Goal: Contribute content: Contribute content

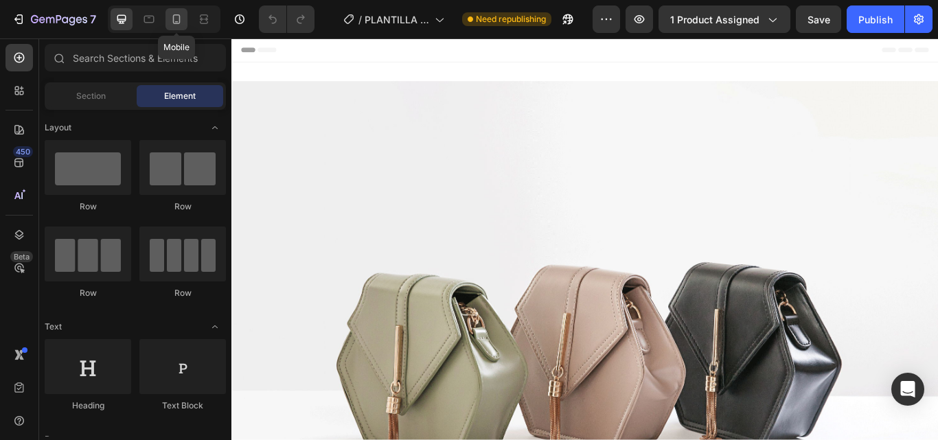
click at [180, 23] on icon at bounding box center [177, 19] width 14 height 14
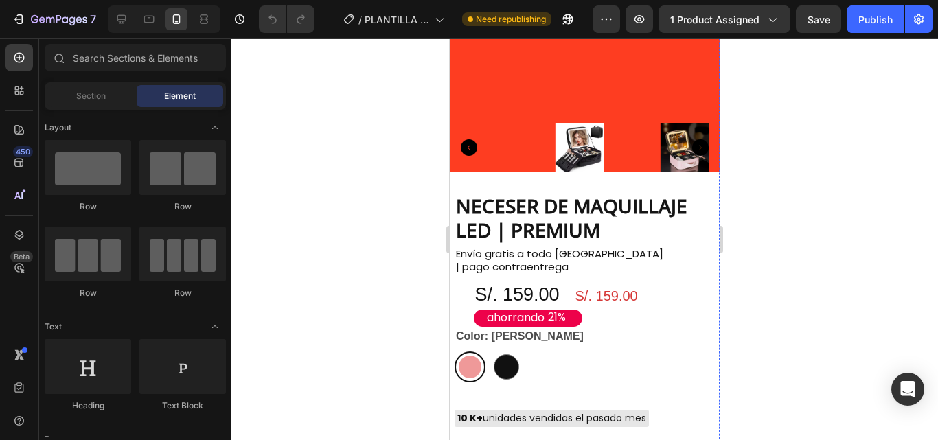
scroll to position [3915, 0]
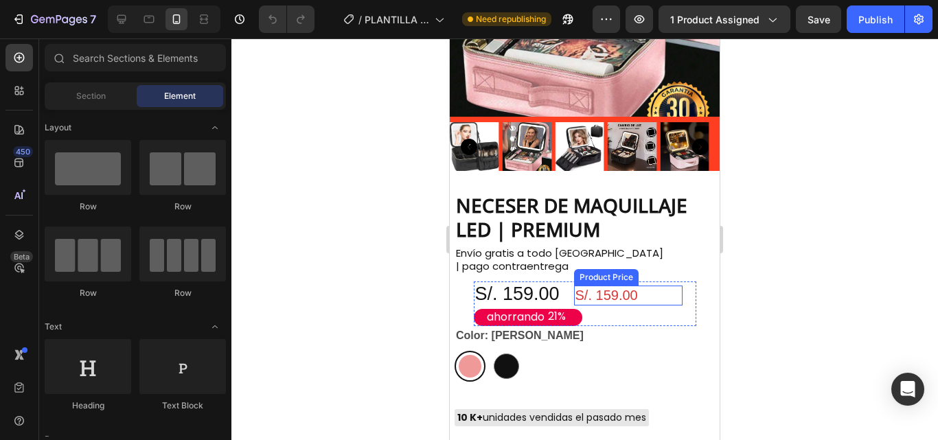
click at [609, 286] on div "S/. 159.00" at bounding box center [628, 296] width 109 height 20
click at [612, 286] on div "S/. 159.00" at bounding box center [628, 296] width 109 height 20
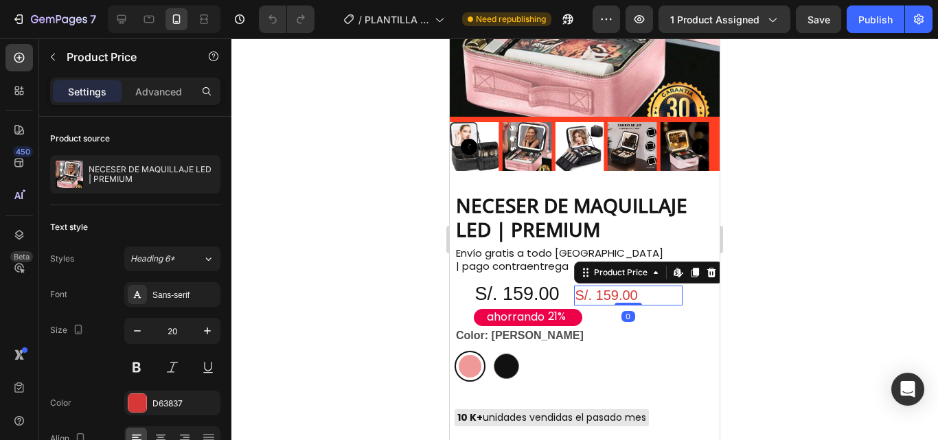
click at [612, 286] on div "S/. 159.00" at bounding box center [628, 296] width 109 height 20
click at [706, 267] on icon at bounding box center [711, 272] width 11 height 11
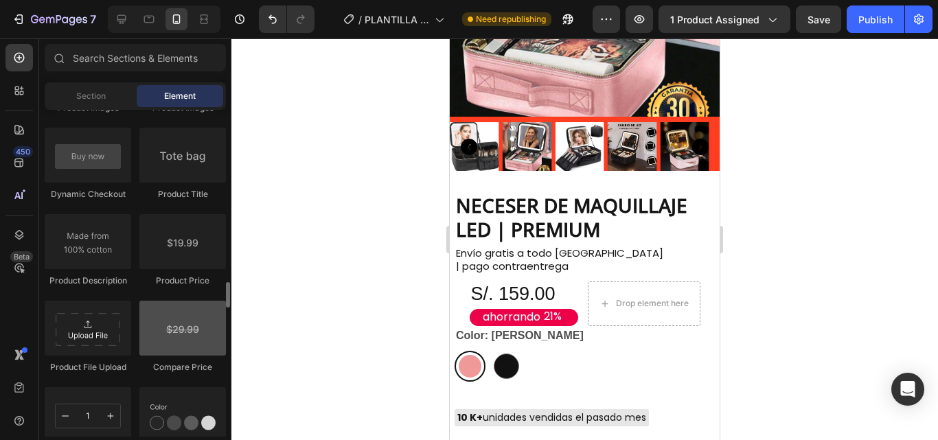
scroll to position [2267, 0]
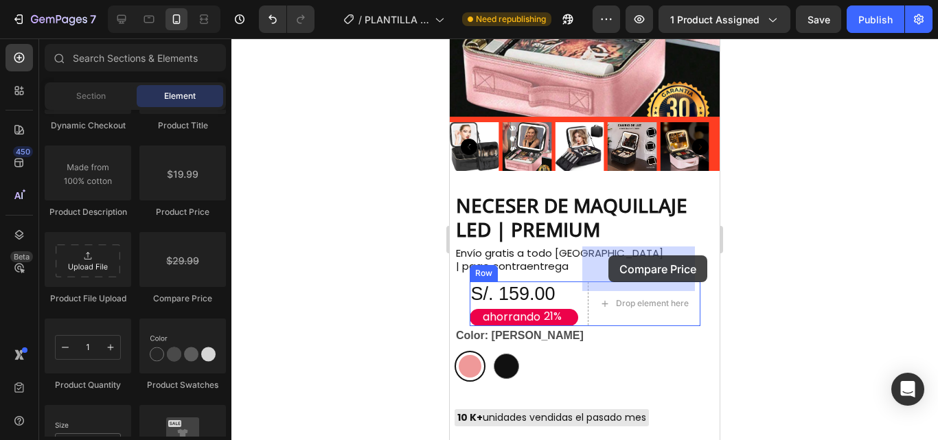
drag, startPoint x: 635, startPoint y: 310, endPoint x: 609, endPoint y: 256, distance: 60.2
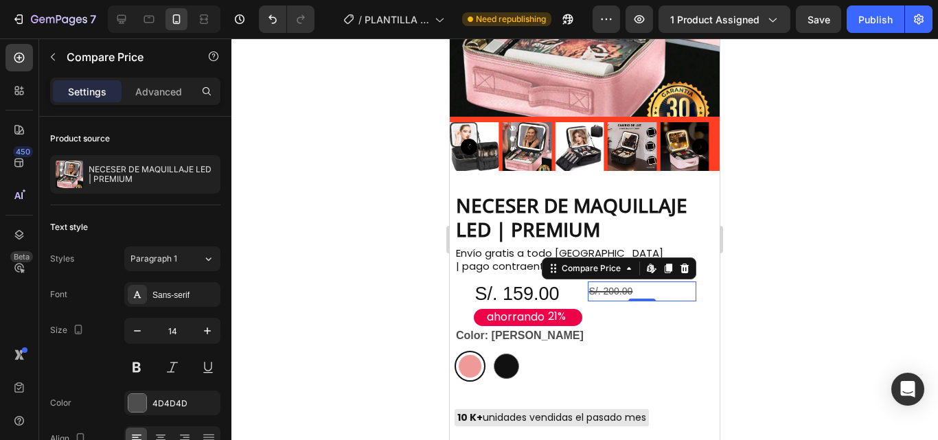
click at [609, 282] on div "S/. 200.00" at bounding box center [642, 292] width 109 height 20
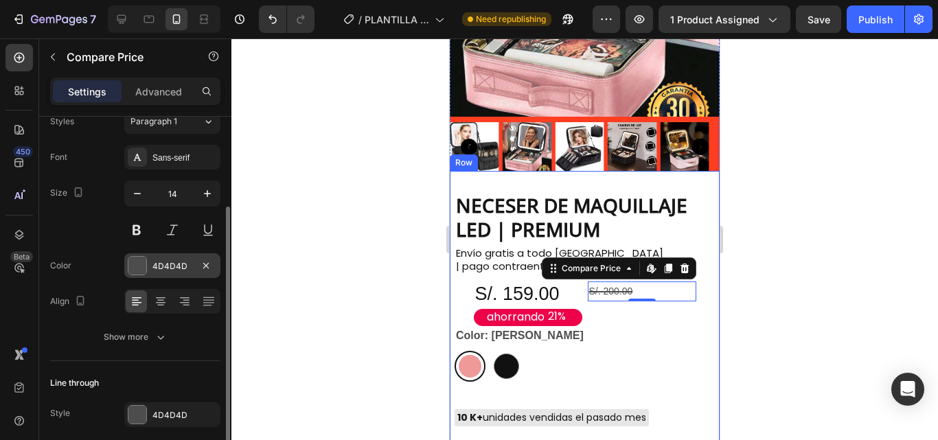
scroll to position [190, 0]
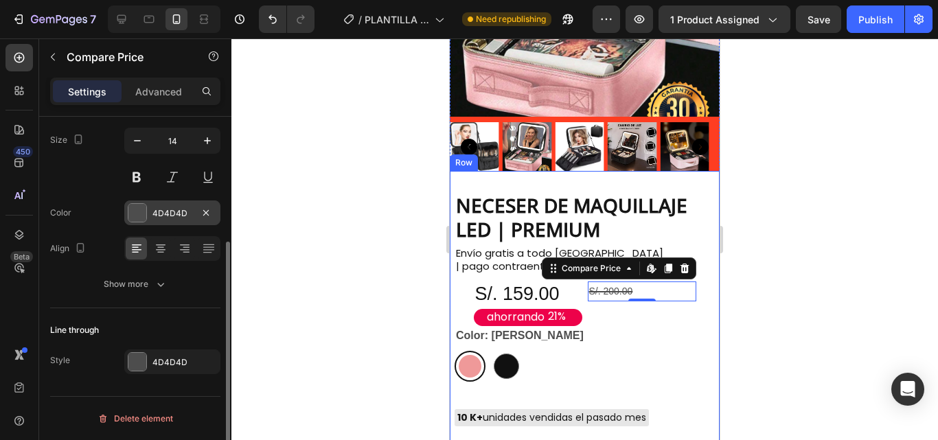
click at [136, 205] on div at bounding box center [137, 213] width 18 height 18
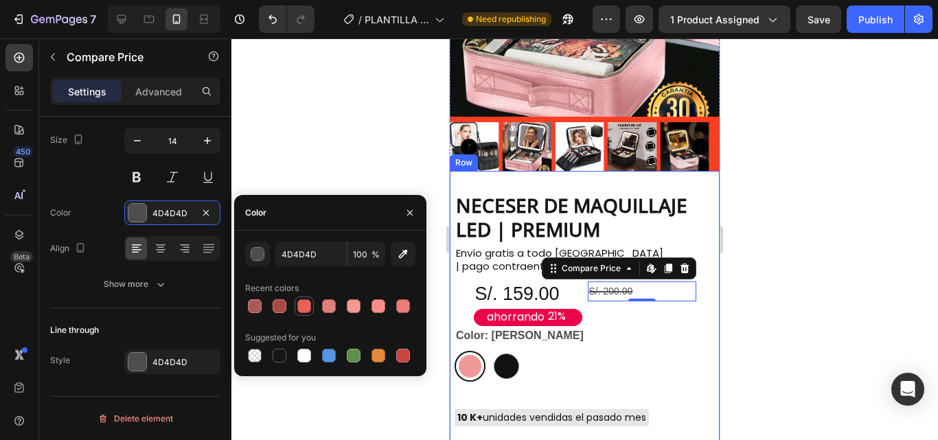
click at [301, 306] on div at bounding box center [304, 306] width 14 height 14
type input "EA6056"
click at [140, 356] on div at bounding box center [137, 362] width 18 height 18
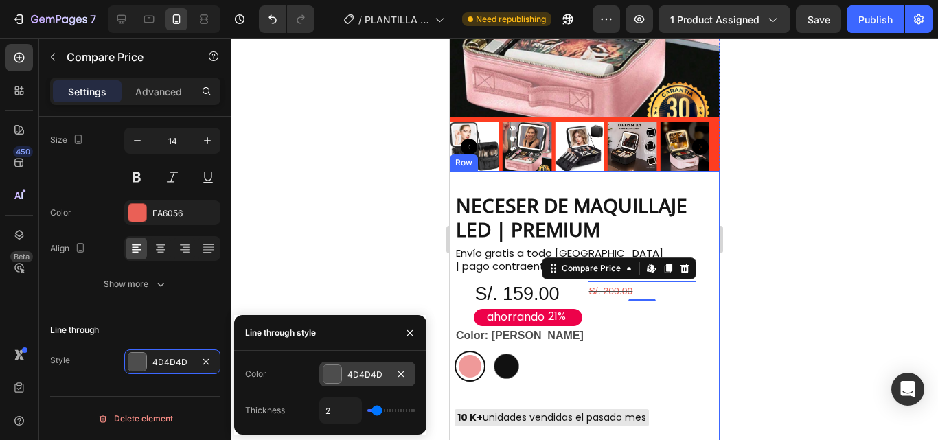
click at [327, 370] on div at bounding box center [333, 374] width 18 height 18
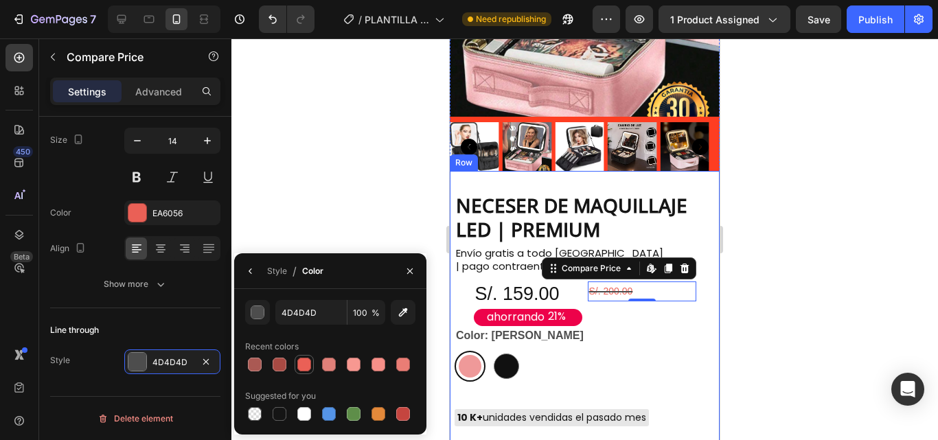
click at [304, 359] on div at bounding box center [304, 365] width 14 height 14
type input "EA6056"
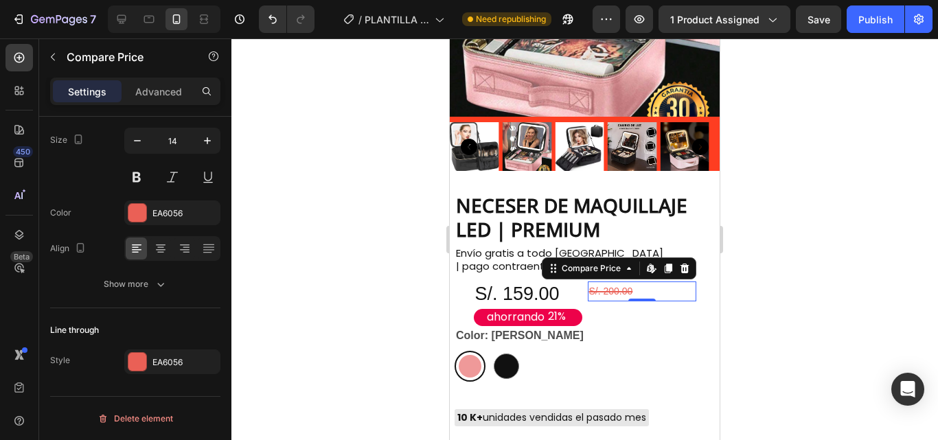
click at [752, 285] on div at bounding box center [584, 239] width 707 height 402
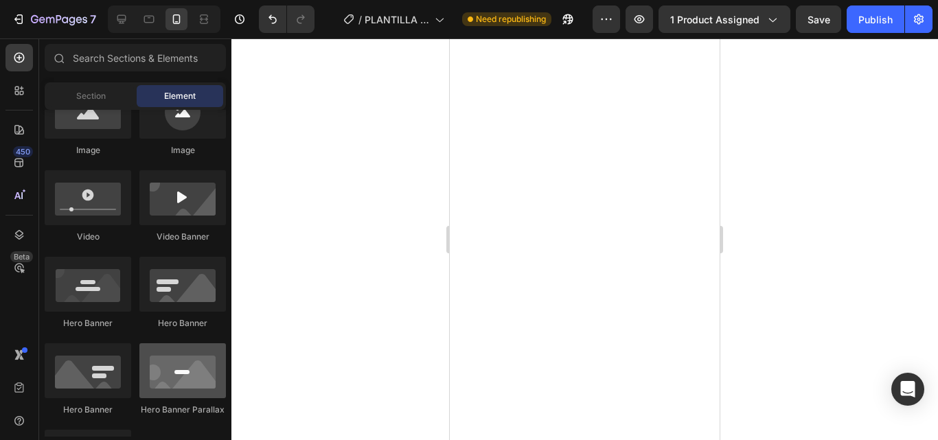
scroll to position [412, 0]
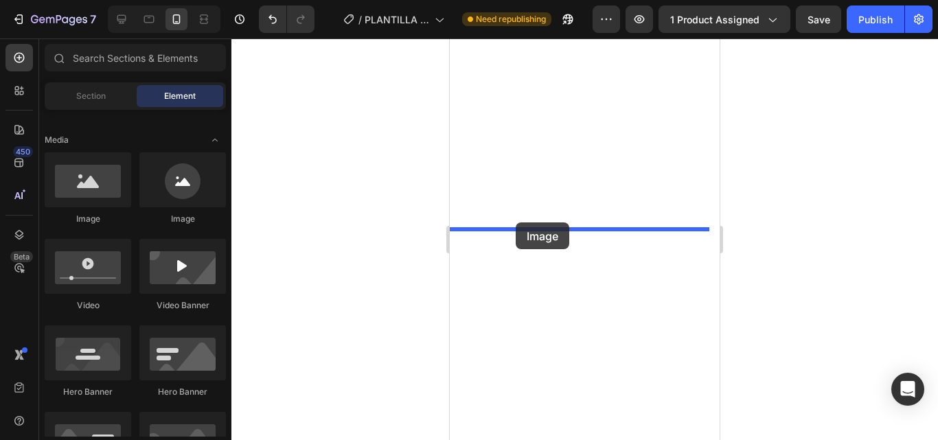
drag, startPoint x: 558, startPoint y: 229, endPoint x: 516, endPoint y: 223, distance: 43.1
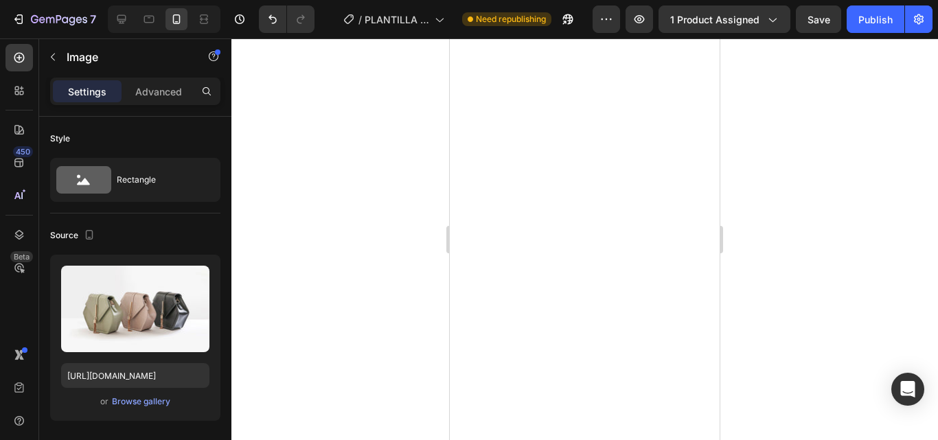
click at [782, 225] on div at bounding box center [584, 239] width 707 height 402
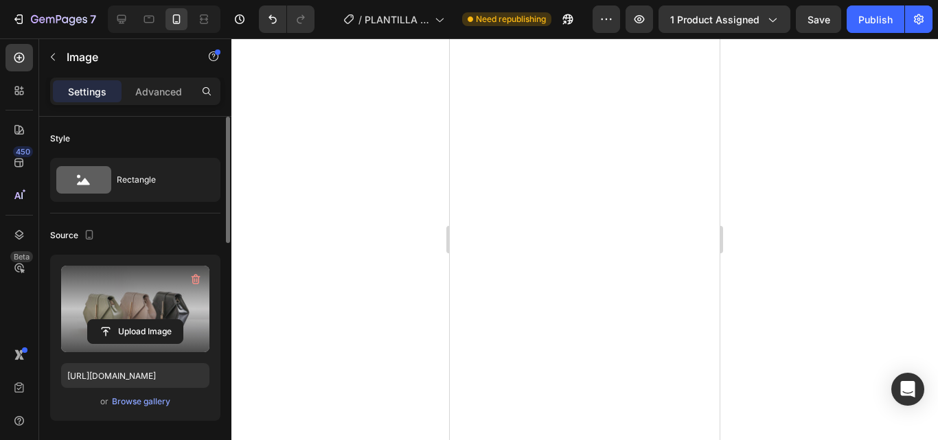
click at [139, 306] on label at bounding box center [135, 309] width 148 height 87
click at [139, 320] on input "file" at bounding box center [135, 331] width 95 height 23
click at [158, 327] on input "file" at bounding box center [135, 331] width 95 height 23
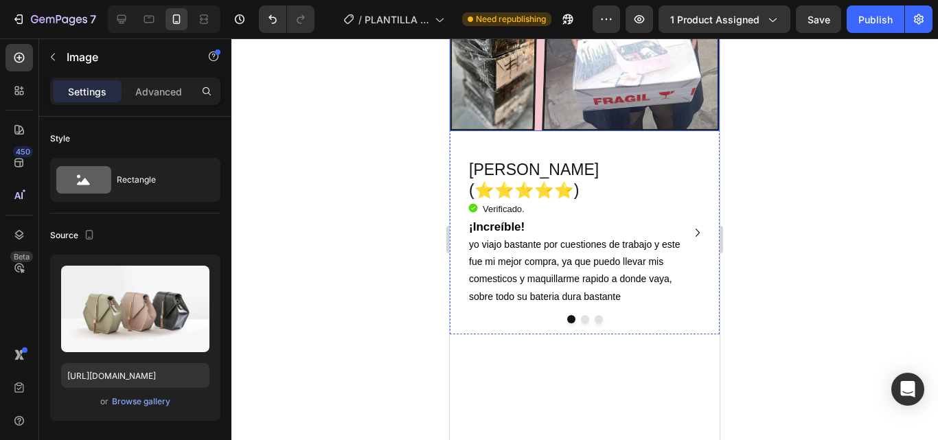
scroll to position [2070, 0]
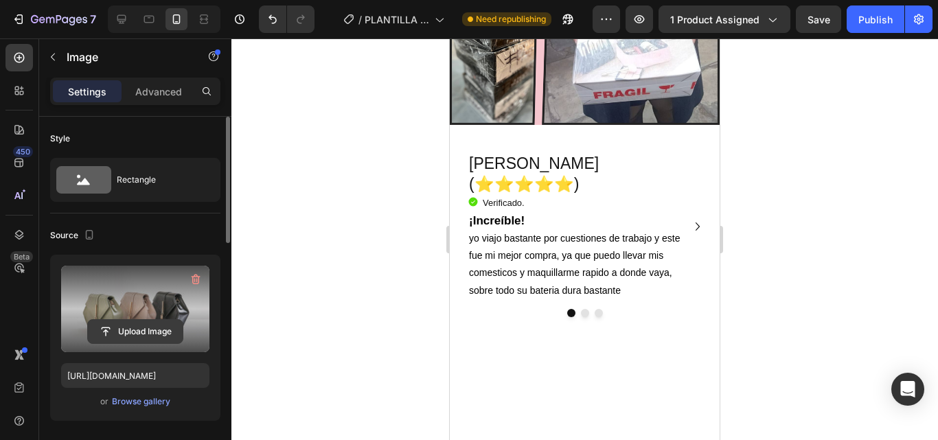
click at [129, 323] on input "file" at bounding box center [135, 331] width 95 height 23
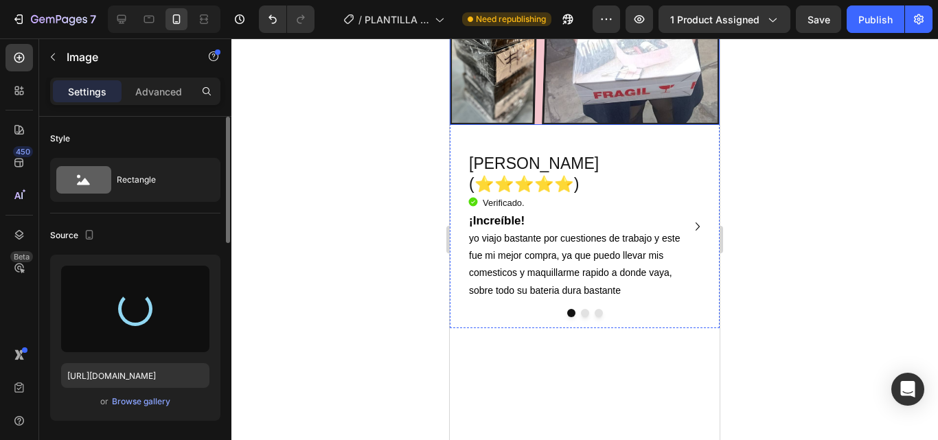
type input "[URL][DOMAIN_NAME]"
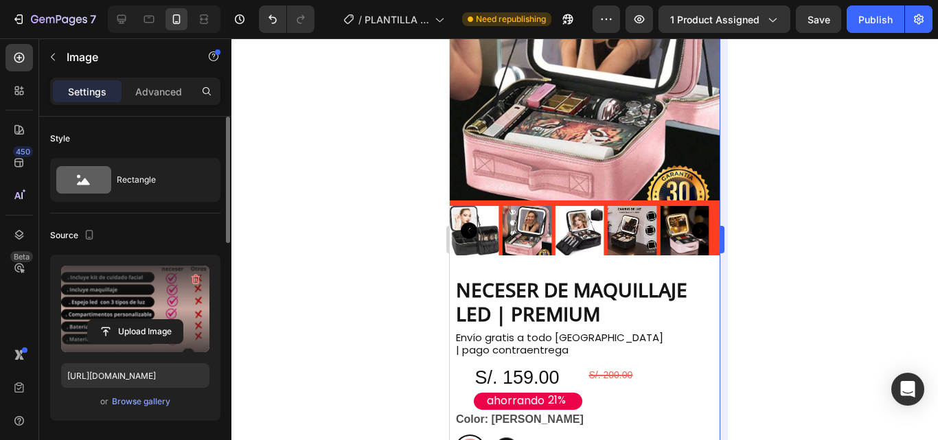
scroll to position [4203, 0]
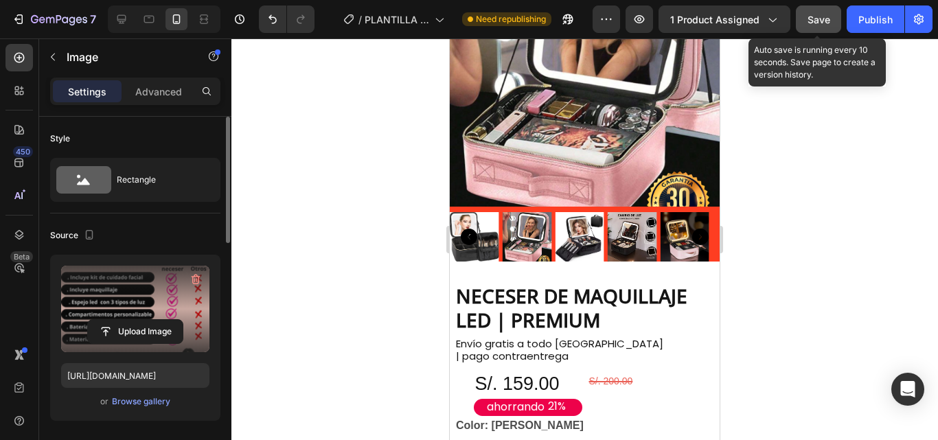
click at [824, 29] on button "Save" at bounding box center [818, 18] width 45 height 27
click at [880, 14] on div "Publish" at bounding box center [876, 19] width 34 height 14
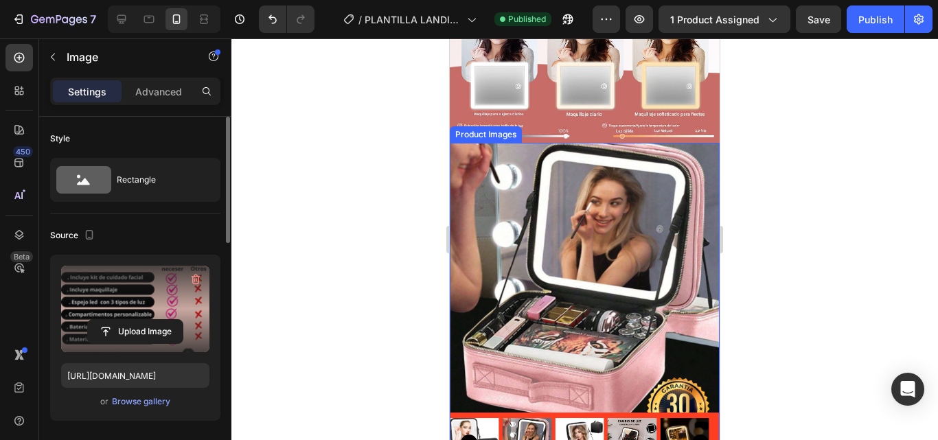
scroll to position [3928, 0]
